Goal: Task Accomplishment & Management: Use online tool/utility

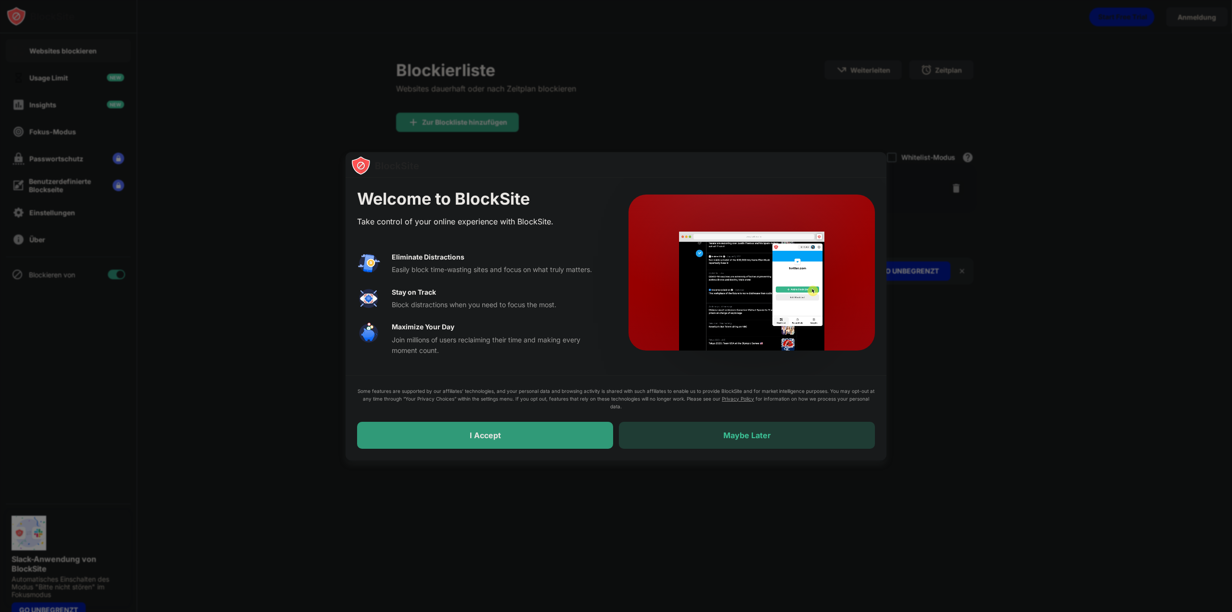
click at [711, 432] on div "Maybe Later" at bounding box center [747, 435] width 256 height 27
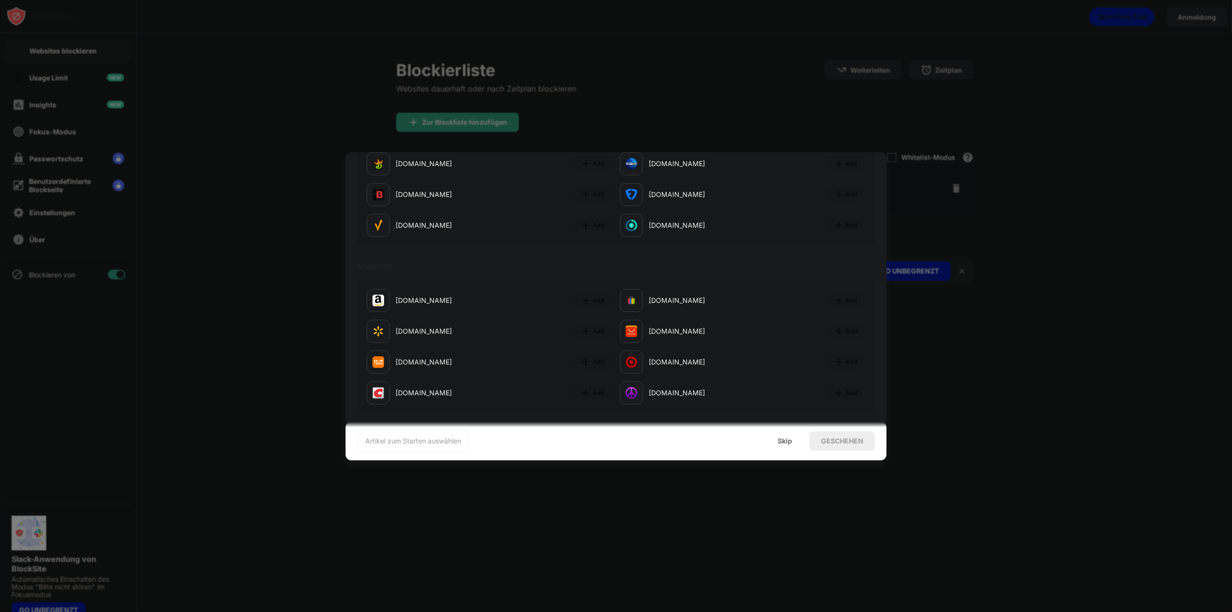
scroll to position [1009, 0]
click at [788, 440] on div "Skip" at bounding box center [785, 441] width 14 height 8
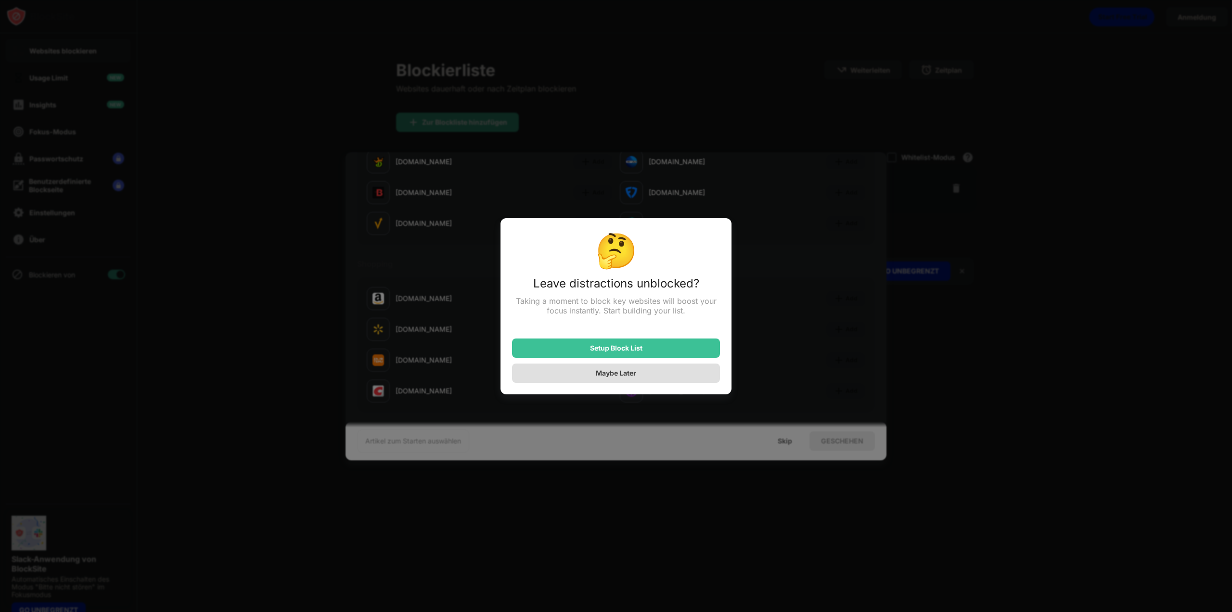
click at [633, 357] on div "Setup Block List" at bounding box center [616, 347] width 208 height 19
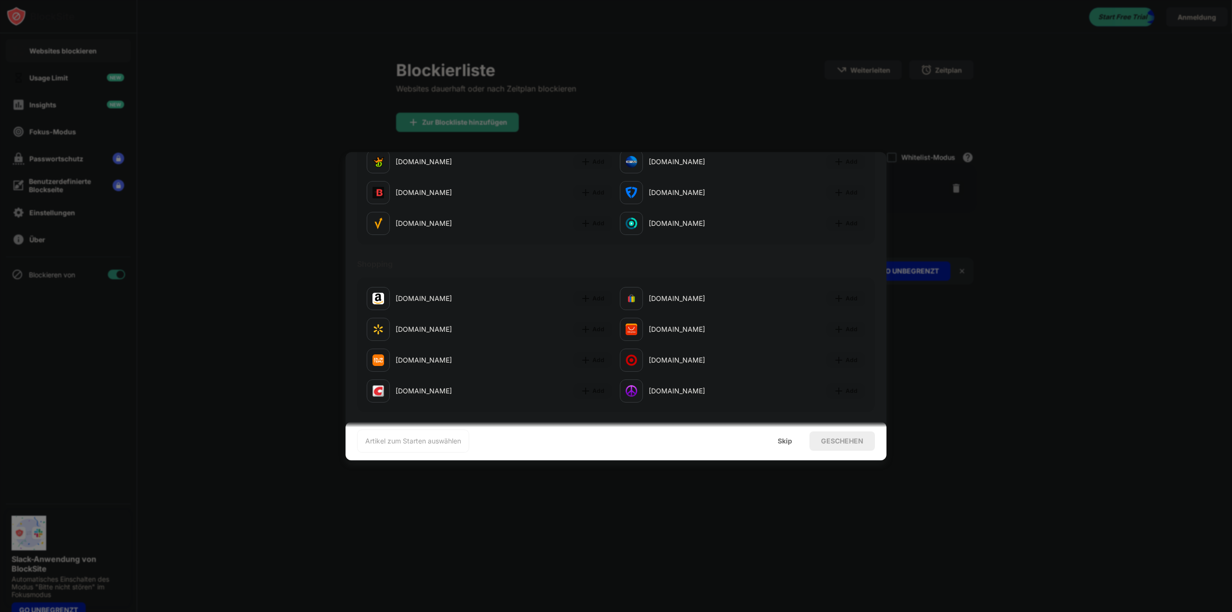
click at [437, 437] on div "Artikel zum Starten auswählen" at bounding box center [413, 441] width 96 height 10
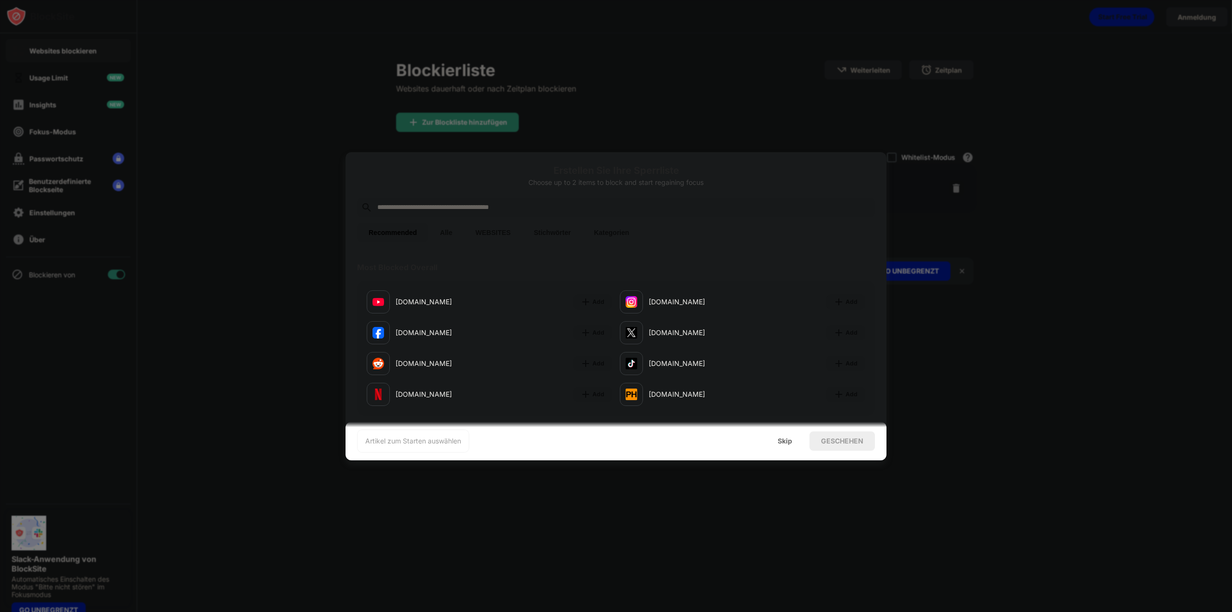
scroll to position [0, 0]
click at [491, 233] on button "WEBSITES" at bounding box center [493, 232] width 58 height 19
click at [452, 231] on button "Alle" at bounding box center [446, 232] width 36 height 19
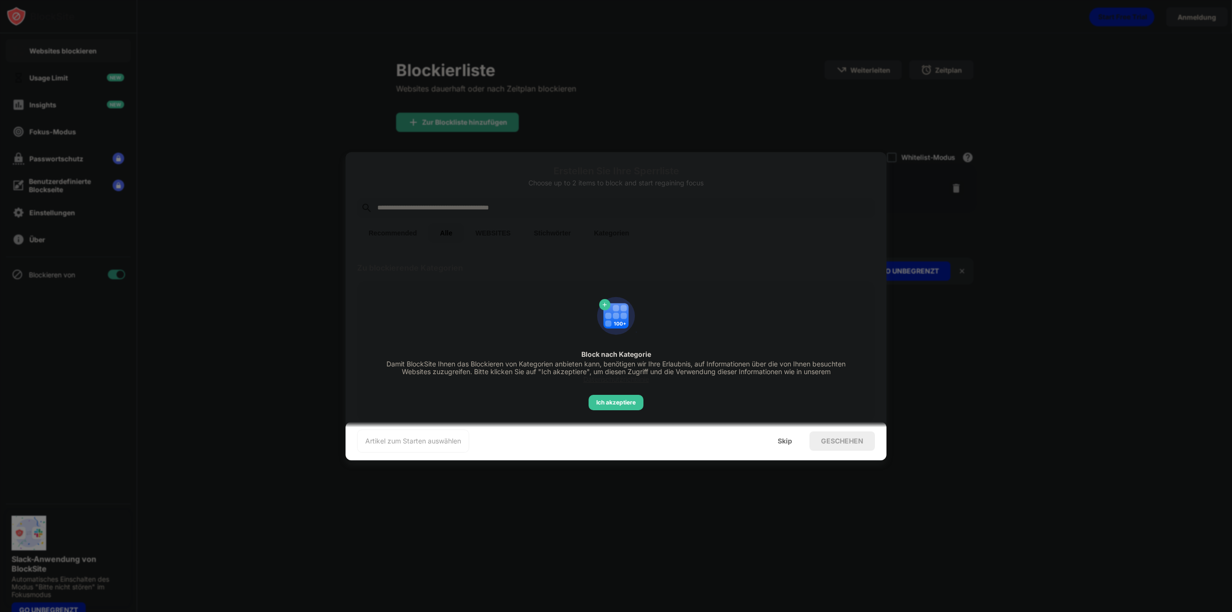
click at [495, 233] on button "WEBSITES" at bounding box center [493, 232] width 58 height 19
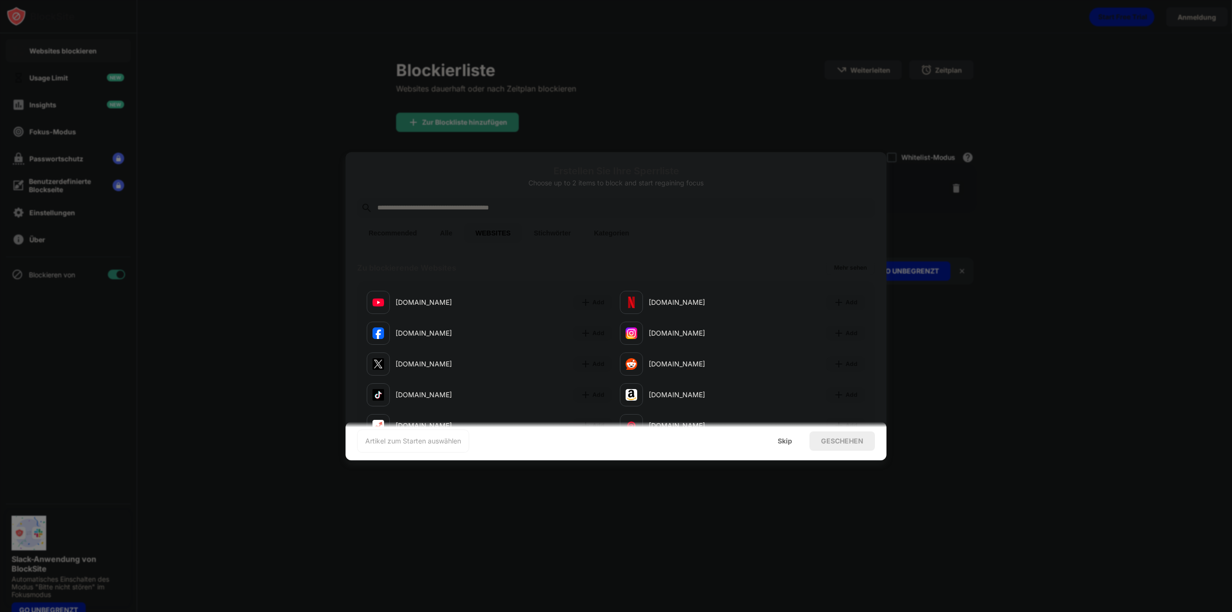
click at [632, 237] on button "Kategorien" at bounding box center [611, 232] width 58 height 19
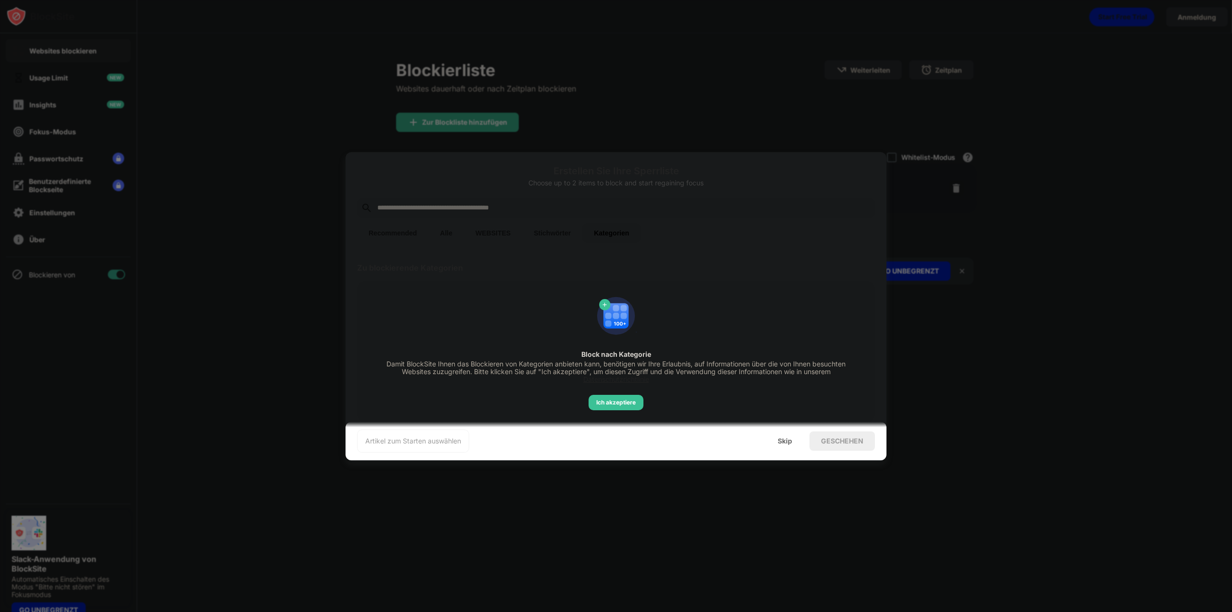
click at [493, 234] on button "WEBSITES" at bounding box center [493, 232] width 58 height 19
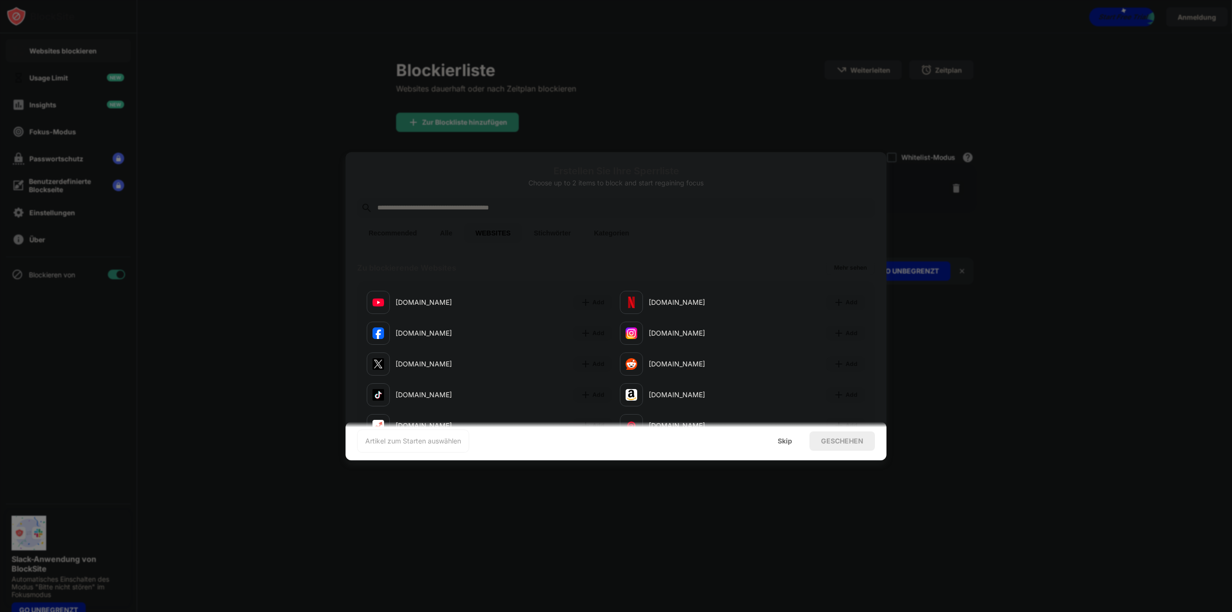
click at [482, 206] on input "text" at bounding box center [623, 208] width 495 height 12
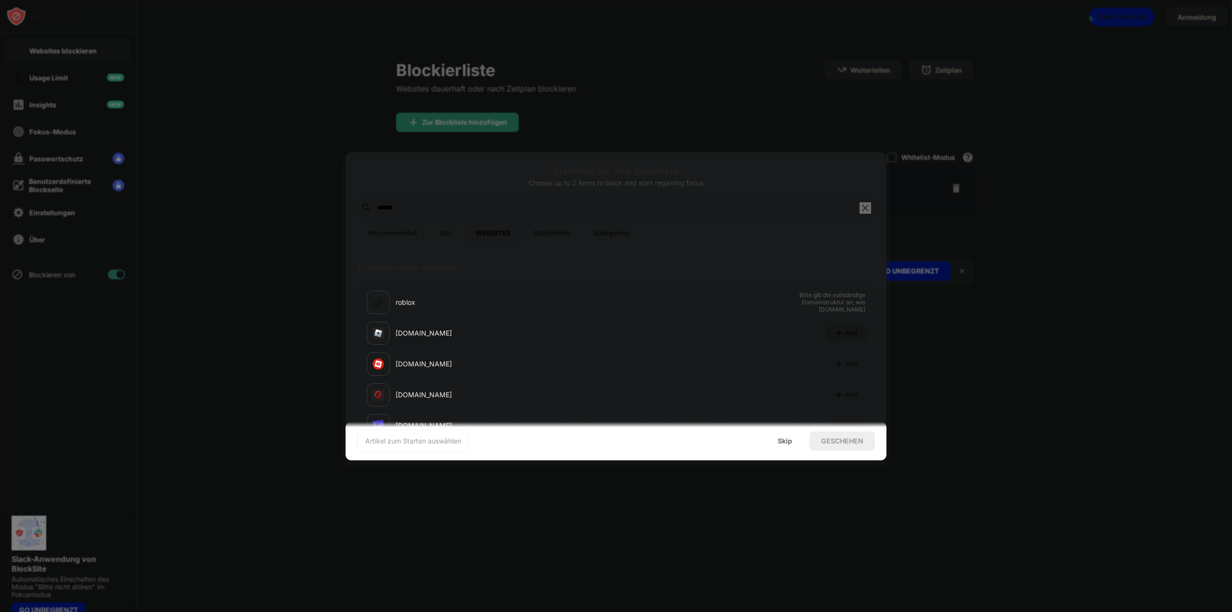
type input "******"
click at [834, 331] on img at bounding box center [839, 333] width 10 height 10
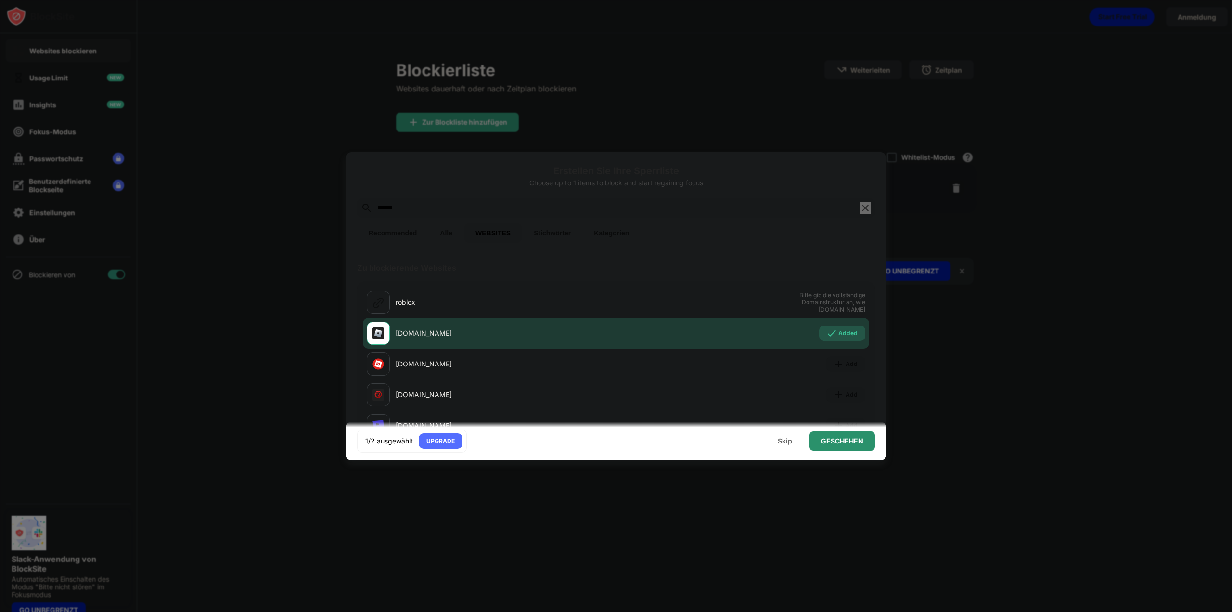
click at [828, 437] on div "GESCHEHEN" at bounding box center [842, 441] width 42 height 8
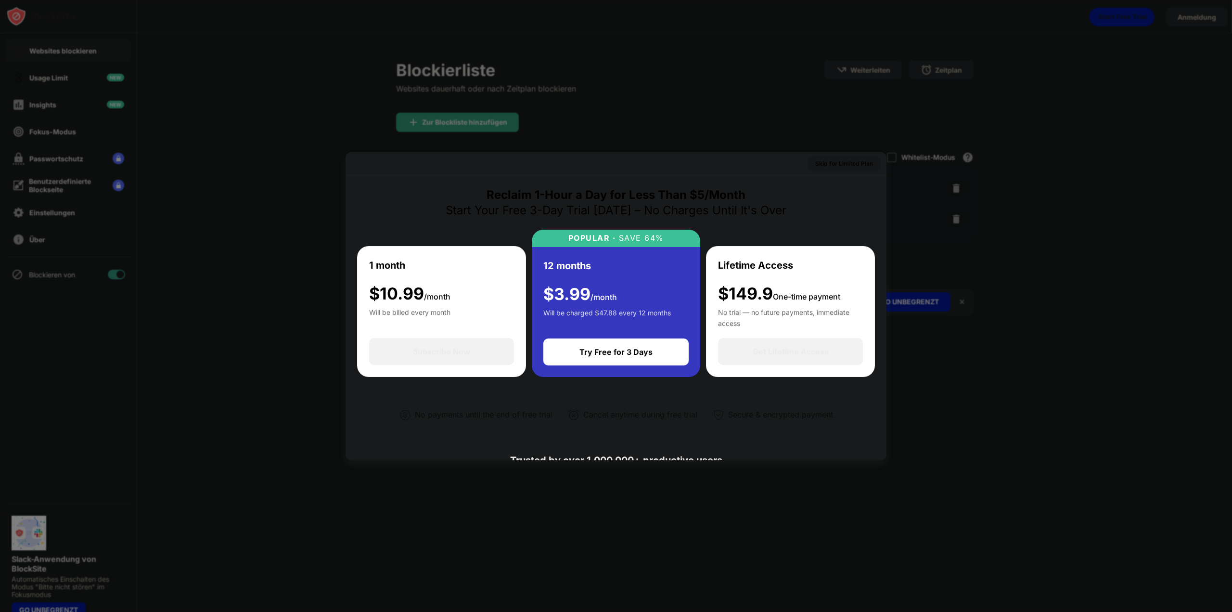
click at [830, 166] on div "Skip for Limited Plan" at bounding box center [844, 164] width 58 height 10
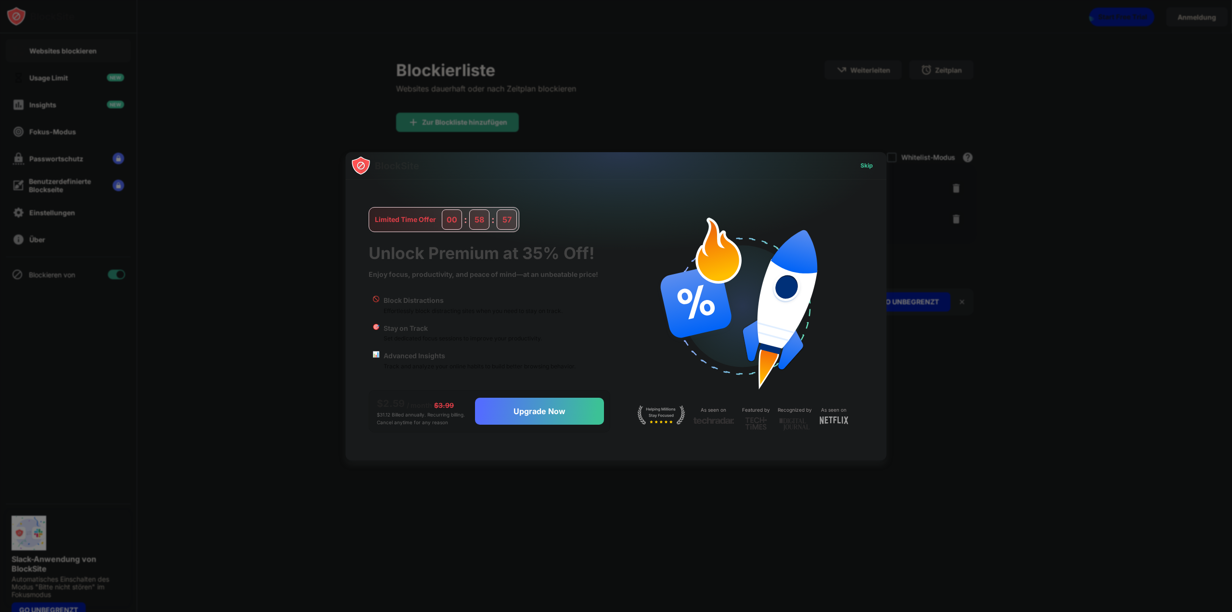
click at [863, 167] on div "Skip" at bounding box center [866, 166] width 13 height 10
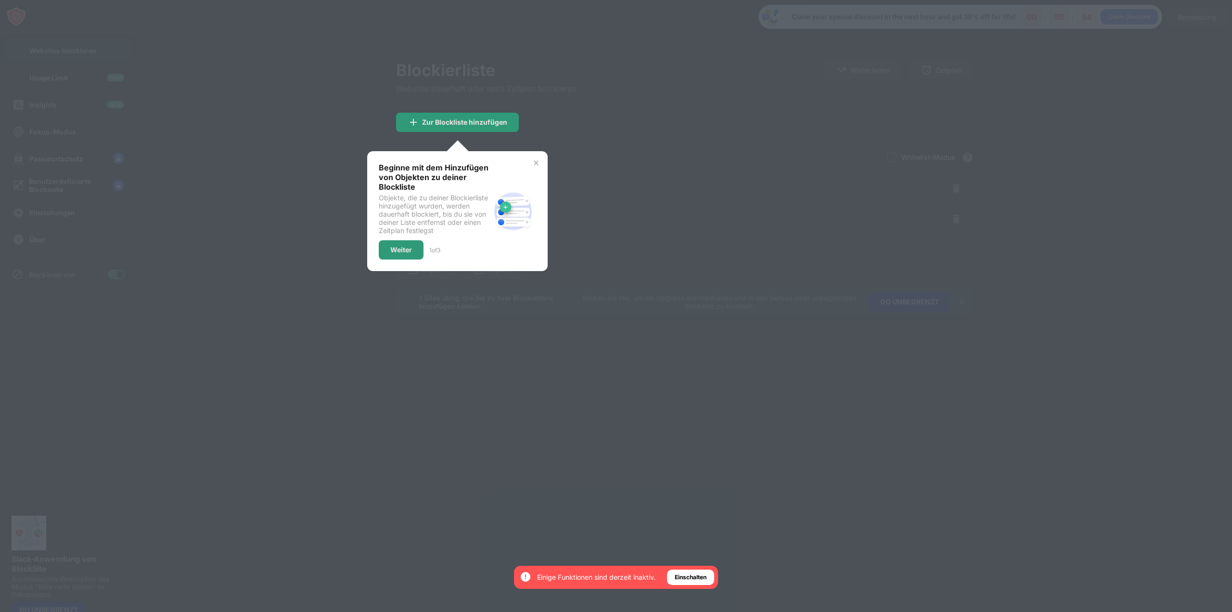
click at [728, 162] on div at bounding box center [616, 306] width 1232 height 612
click at [535, 165] on img at bounding box center [536, 163] width 8 height 8
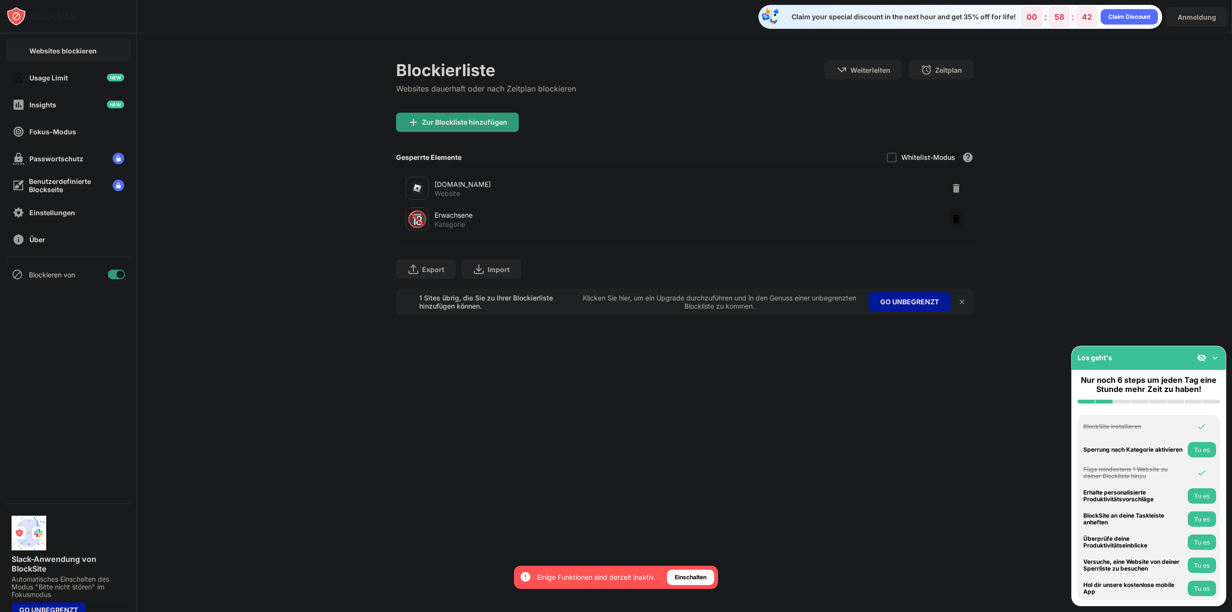
click at [953, 217] on img at bounding box center [956, 219] width 10 height 10
